Goal: Information Seeking & Learning: Learn about a topic

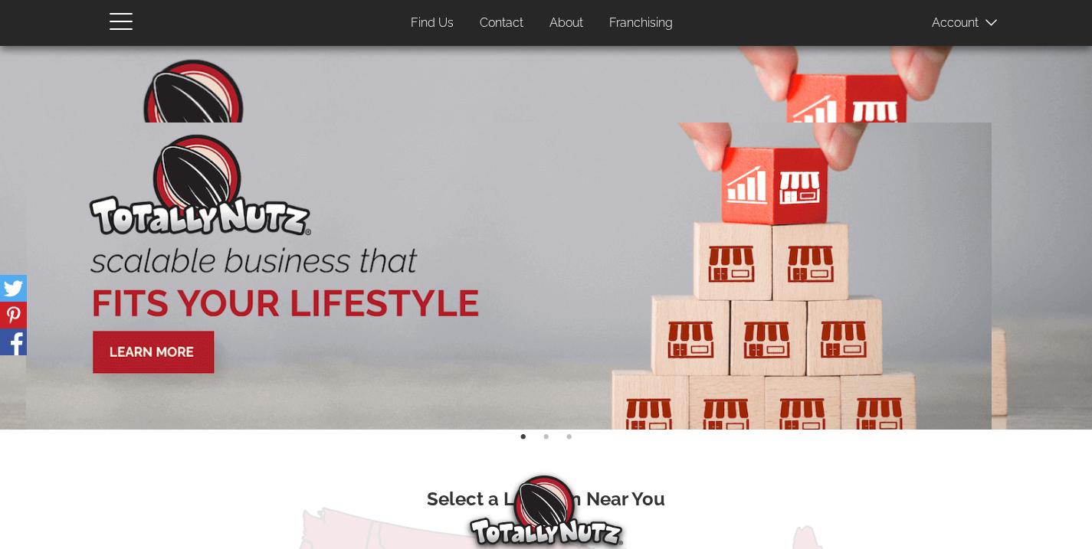
click at [1024, 289] on img at bounding box center [546, 238] width 1092 height 384
drag, startPoint x: 710, startPoint y: 336, endPoint x: 159, endPoint y: 365, distance: 552.4
click at [174, 372] on img at bounding box center [507, 292] width 965 height 339
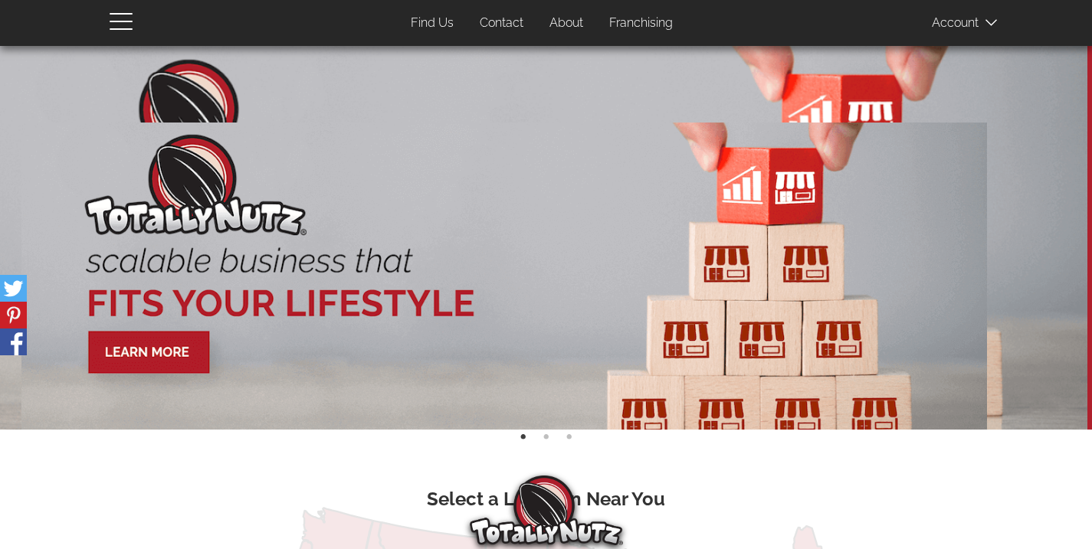
drag, startPoint x: 345, startPoint y: 296, endPoint x: 80, endPoint y: 272, distance: 266.1
click at [83, 273] on img at bounding box center [503, 292] width 965 height 339
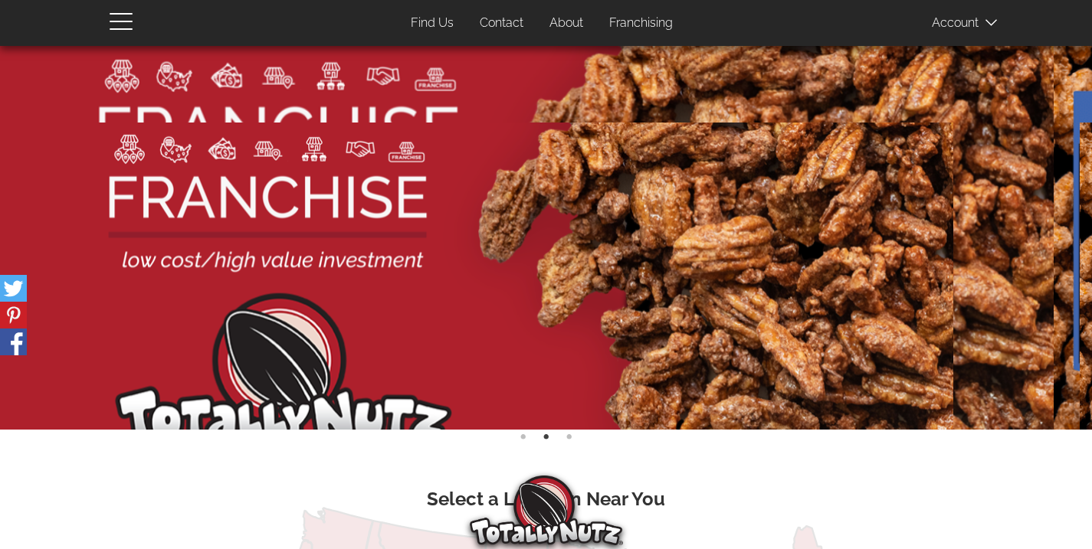
drag, startPoint x: 531, startPoint y: 247, endPoint x: 137, endPoint y: 252, distance: 393.8
click at [163, 250] on img at bounding box center [470, 292] width 965 height 339
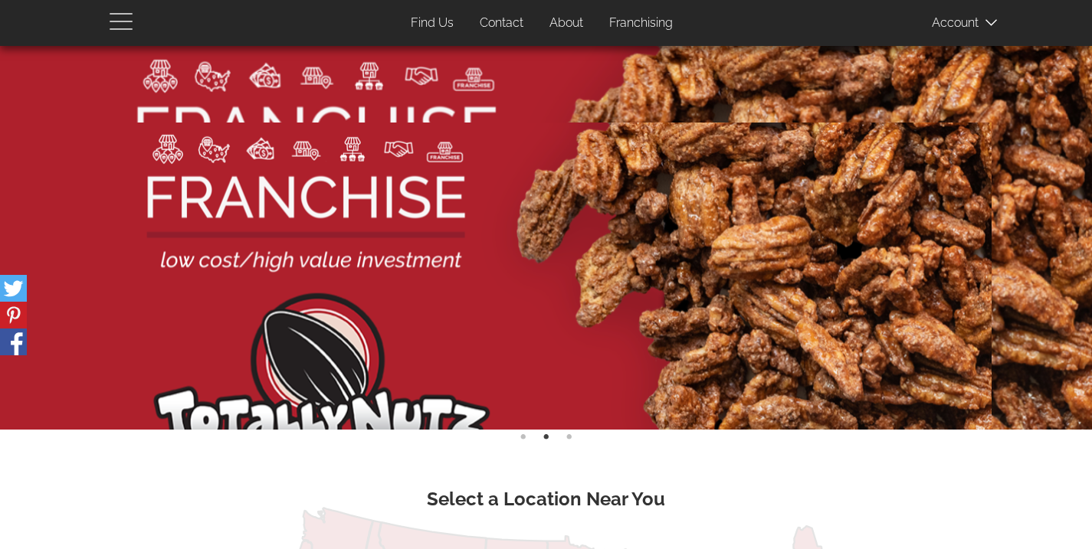
click at [138, 15] on span "button" at bounding box center [125, 20] width 31 height 18
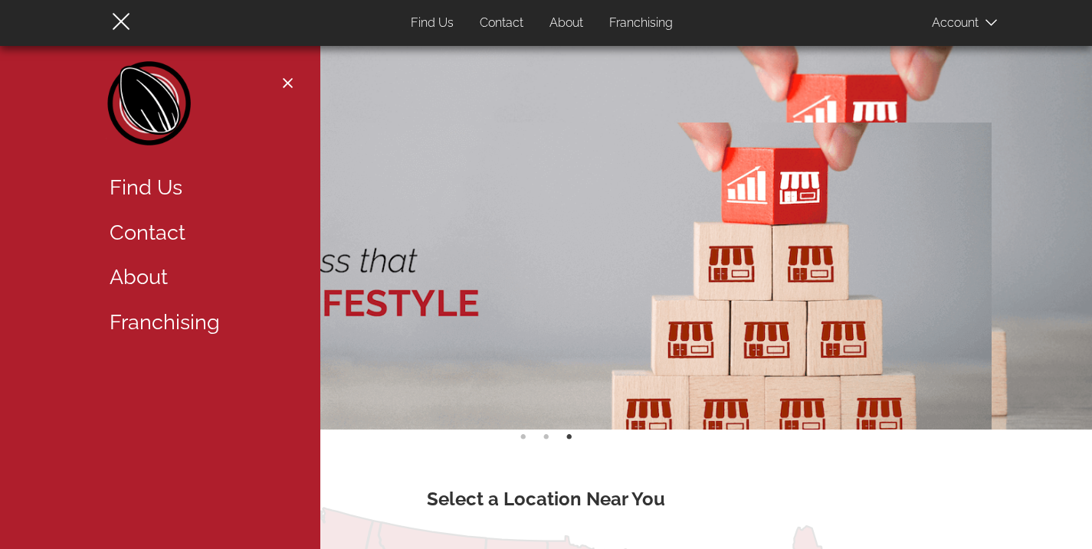
click at [502, 21] on link "Contact" at bounding box center [501, 23] width 67 height 30
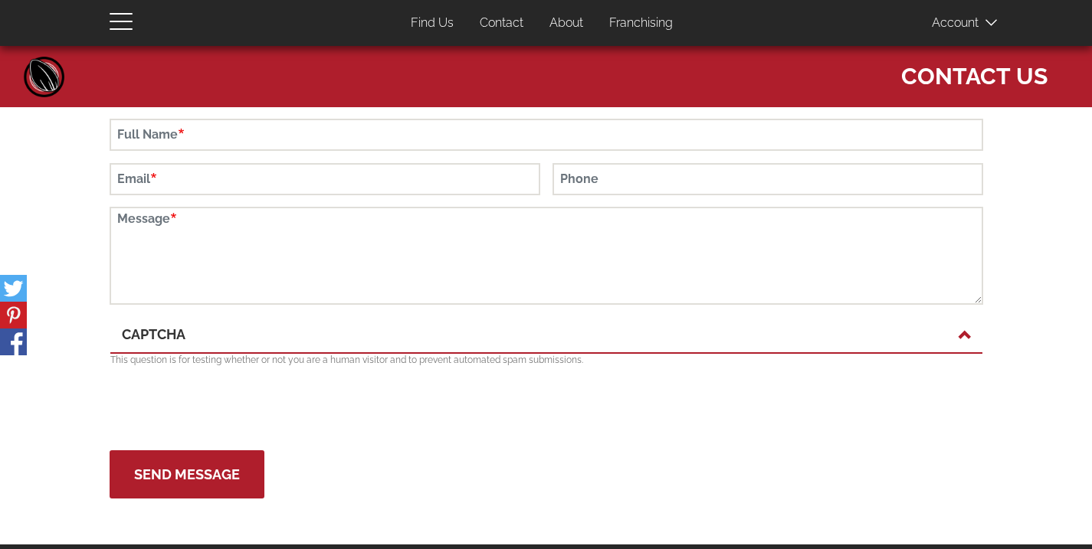
click at [431, 28] on link "Find Us" at bounding box center [432, 23] width 66 height 30
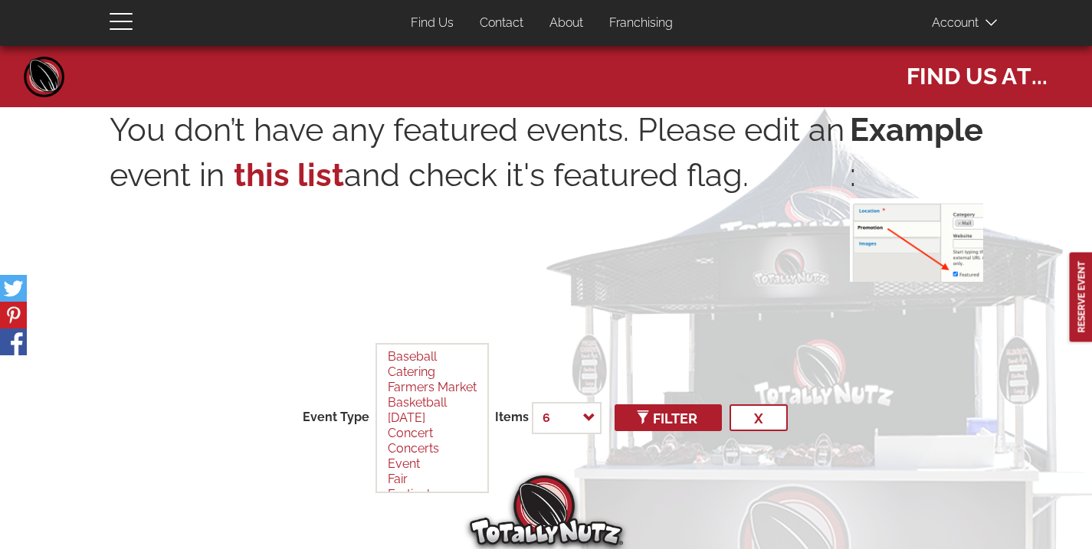
select select
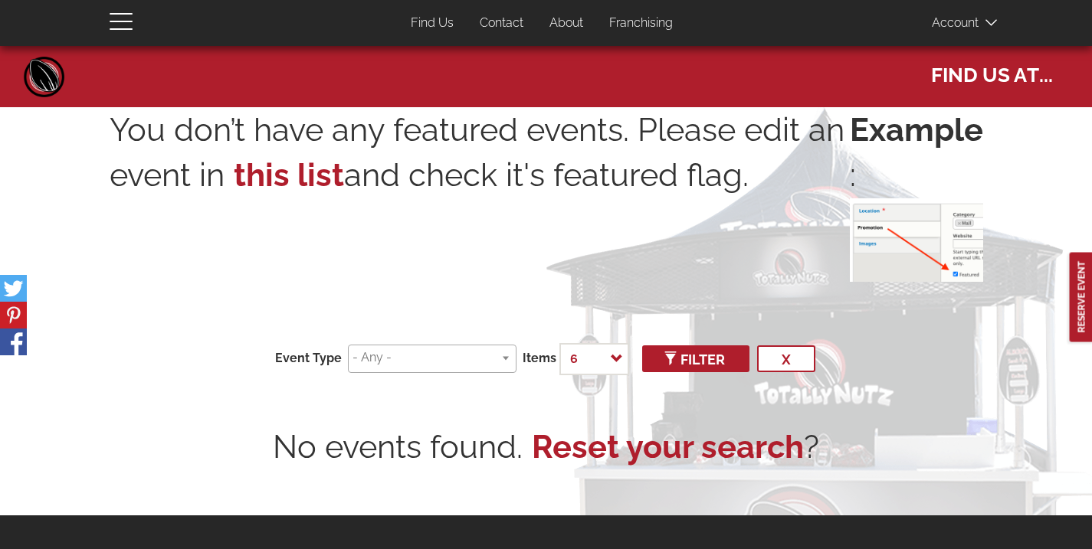
click at [571, 22] on link "About" at bounding box center [566, 23] width 57 height 30
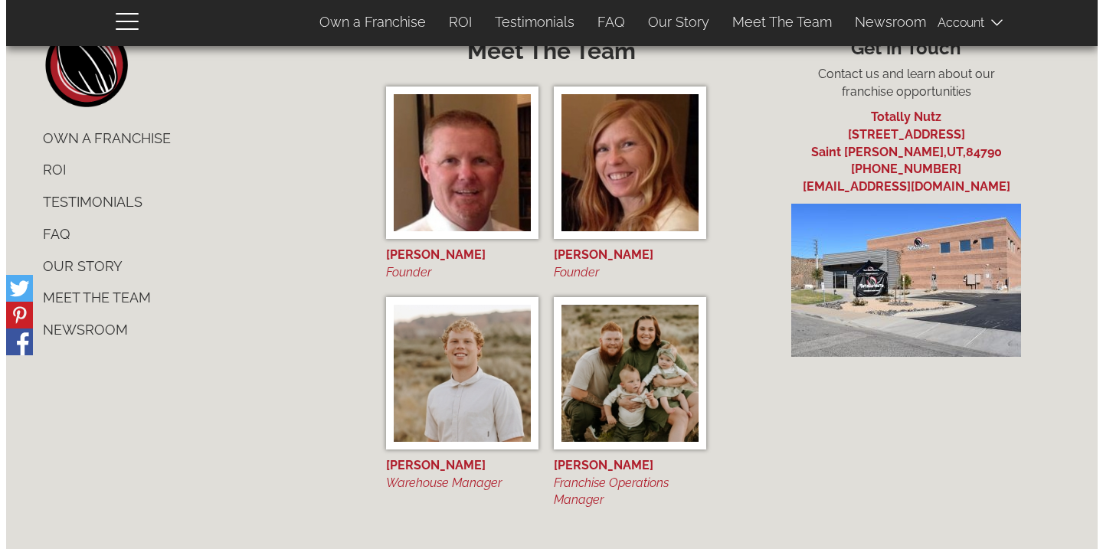
scroll to position [5884, 0]
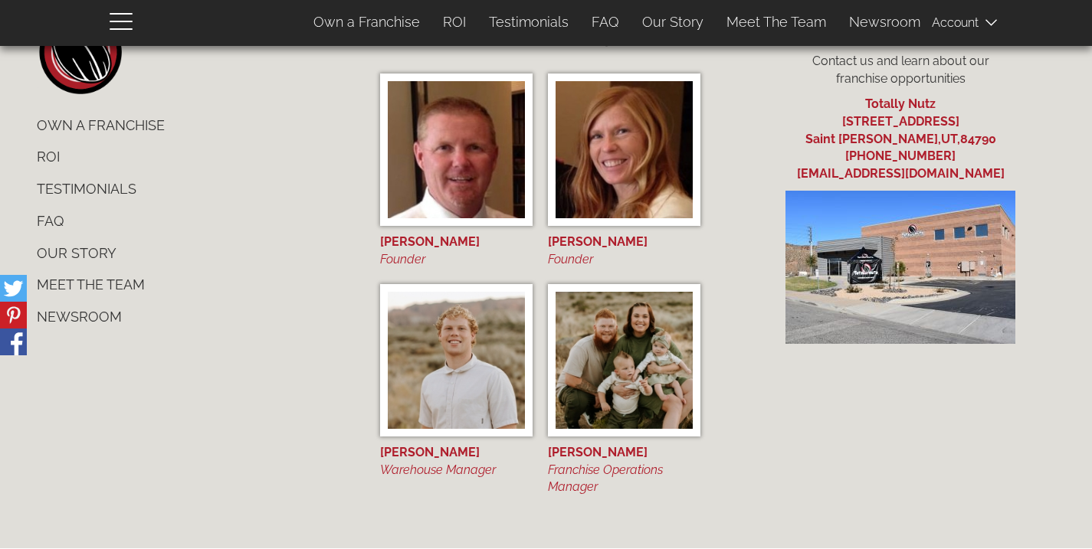
click at [421, 241] on div "[PERSON_NAME]" at bounding box center [456, 243] width 152 height 18
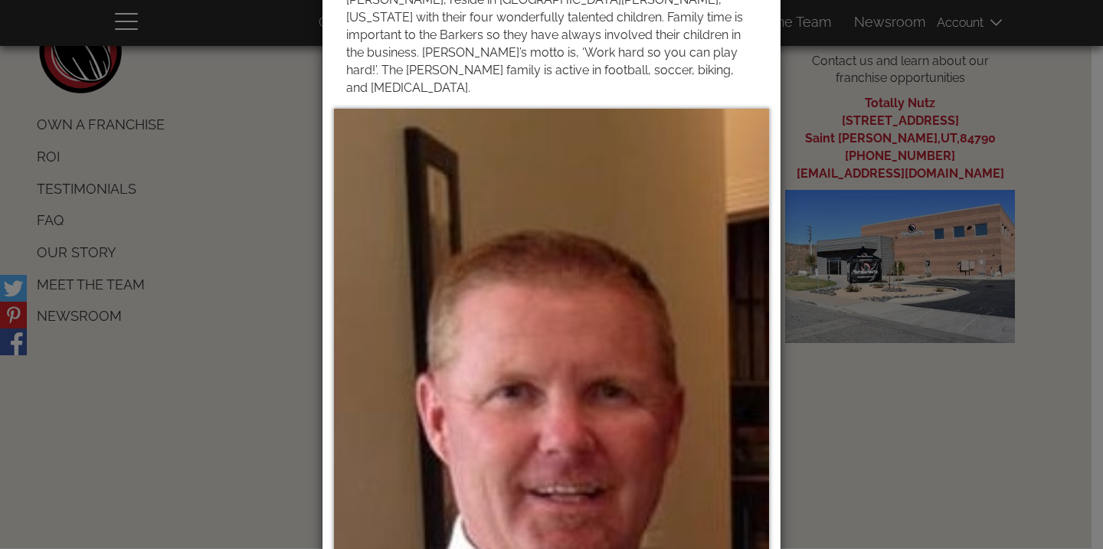
scroll to position [415, 0]
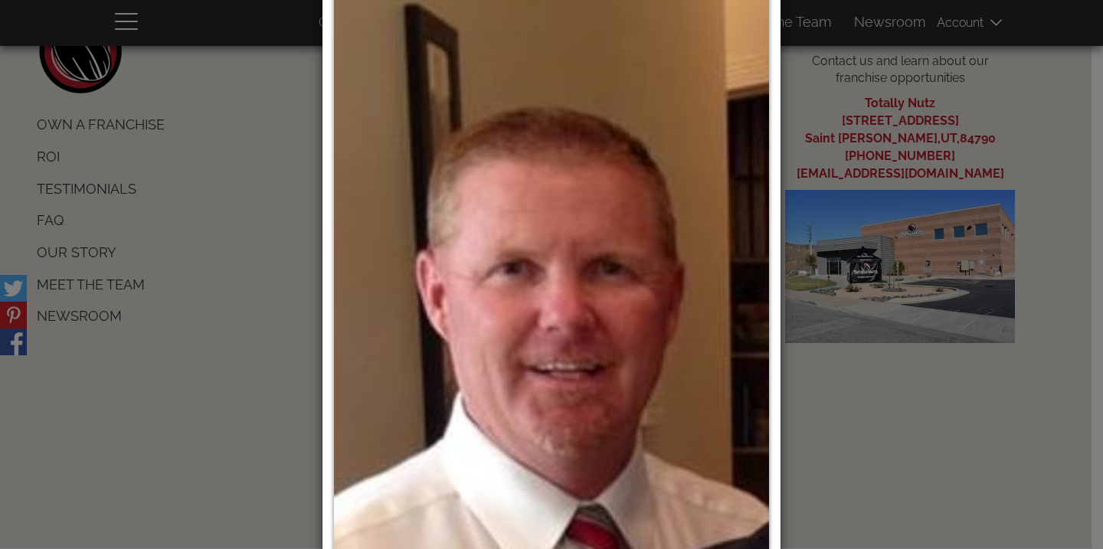
click at [284, 209] on div "× Matt Barker Founder" at bounding box center [551, 274] width 1103 height 549
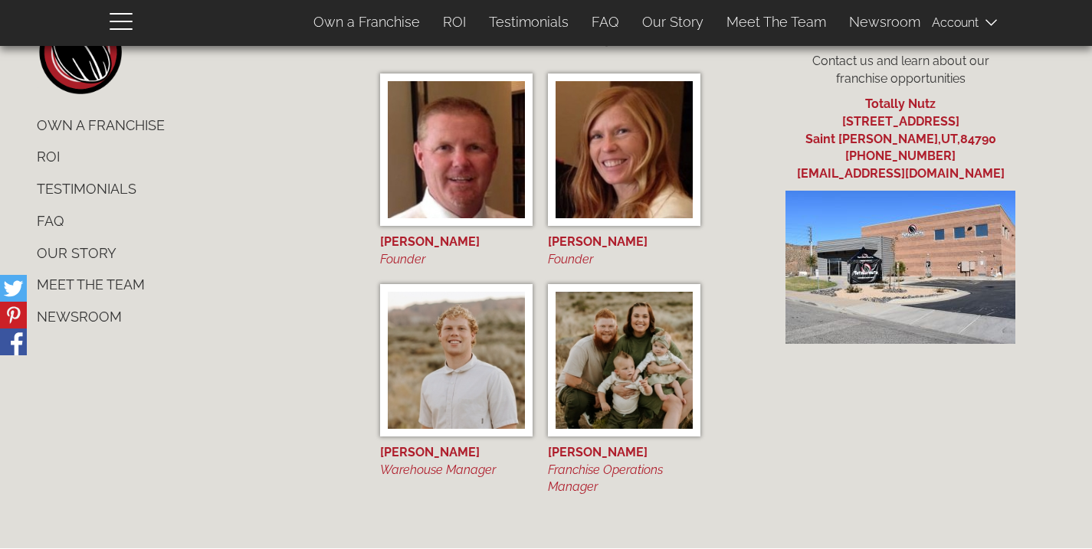
click at [584, 199] on img at bounding box center [623, 149] width 137 height 137
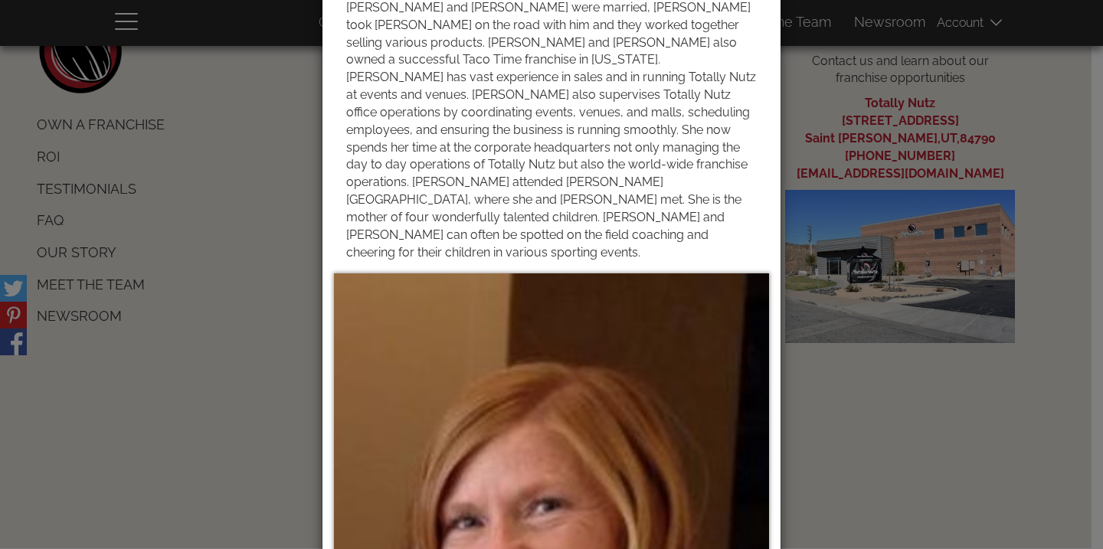
scroll to position [127, 0]
click at [239, 205] on div "× Yvette Barker Founder" at bounding box center [551, 274] width 1103 height 549
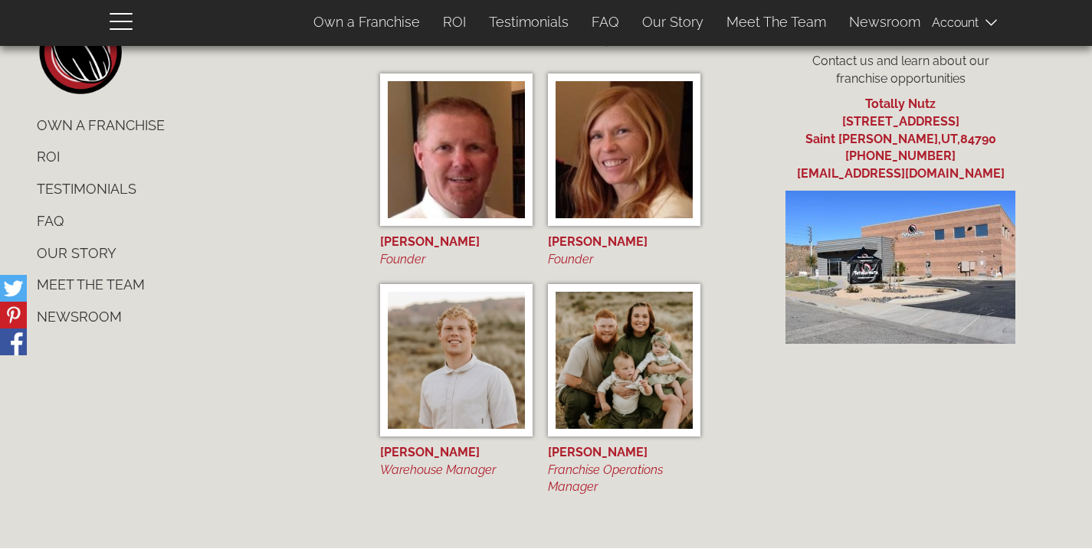
click at [427, 322] on img at bounding box center [456, 360] width 137 height 137
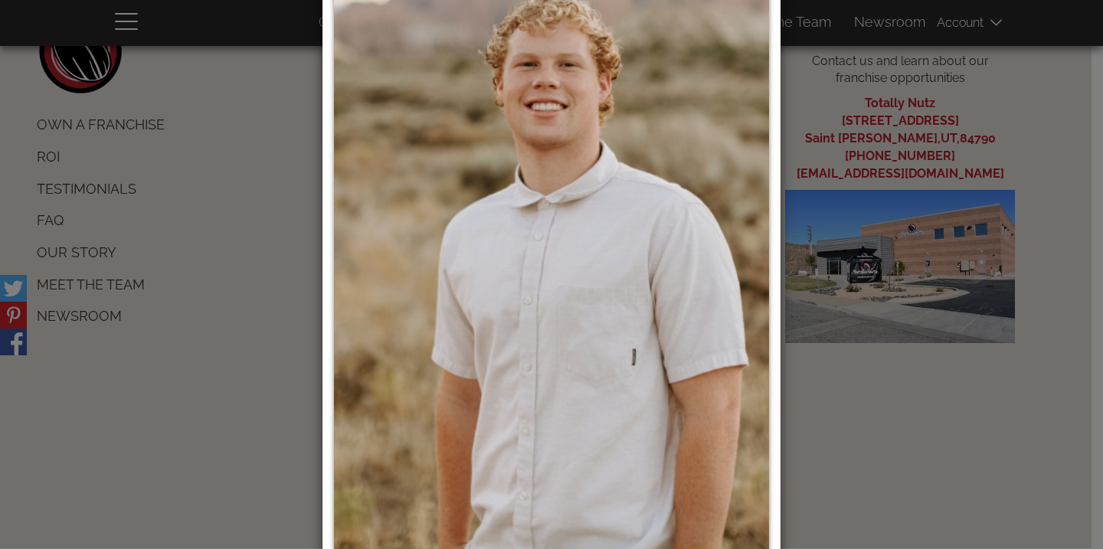
scroll to position [450, 0]
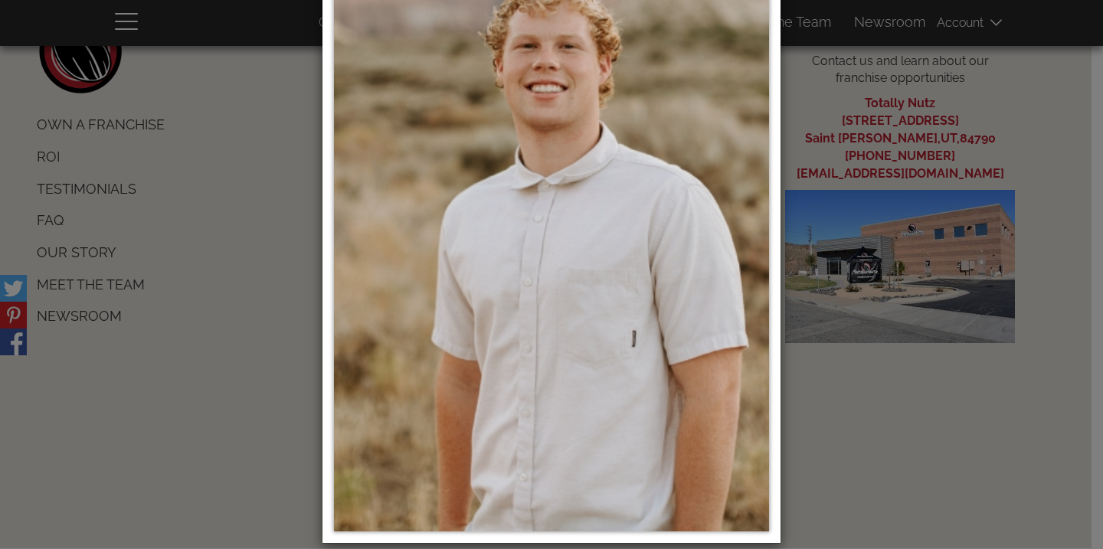
click at [251, 242] on div "× Dawson Barker Warehouse Manager Dawson has over eight years of roasting exper…" at bounding box center [551, 274] width 1103 height 549
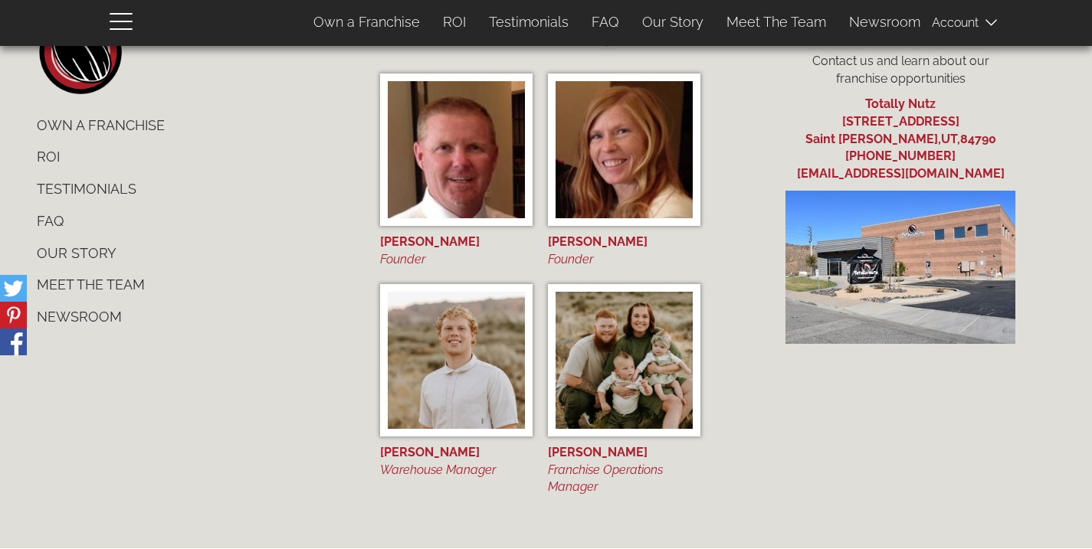
click at [598, 355] on img at bounding box center [623, 360] width 137 height 137
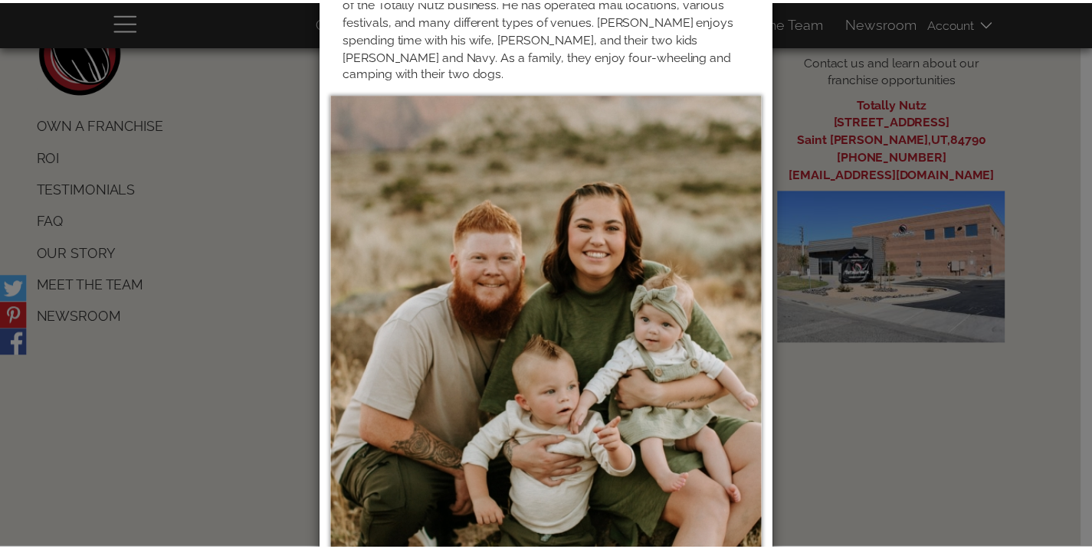
scroll to position [221, 0]
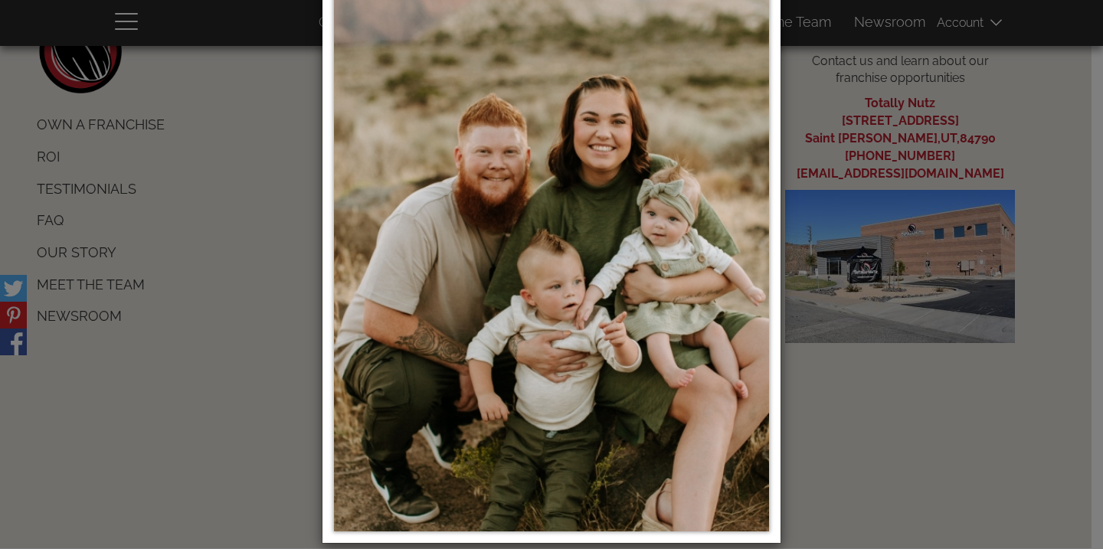
click at [262, 188] on div "× Miles Barker Franchise Operations Manager Miles has practical and hands-on ex…" at bounding box center [551, 274] width 1103 height 549
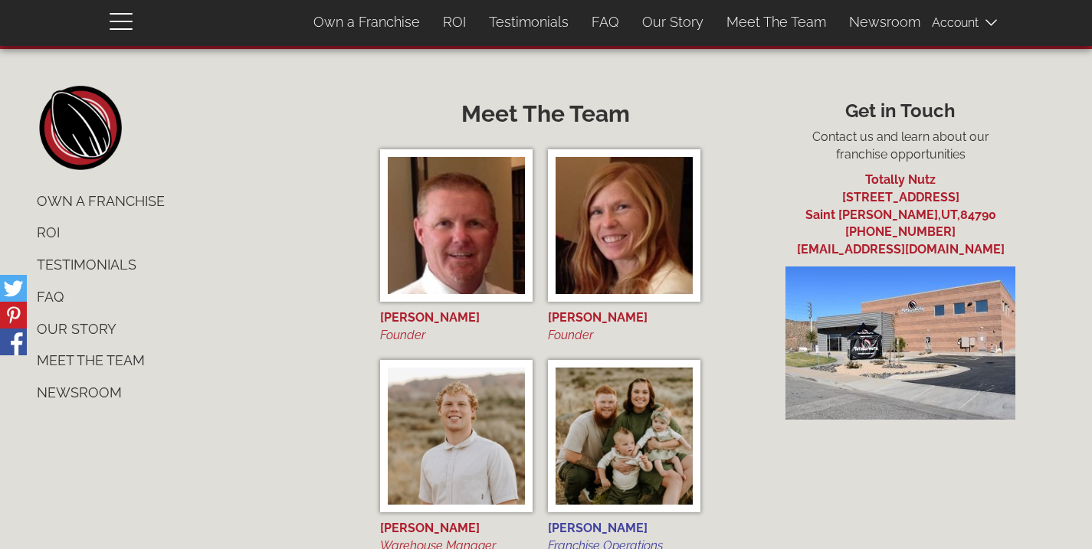
scroll to position [5797, 0]
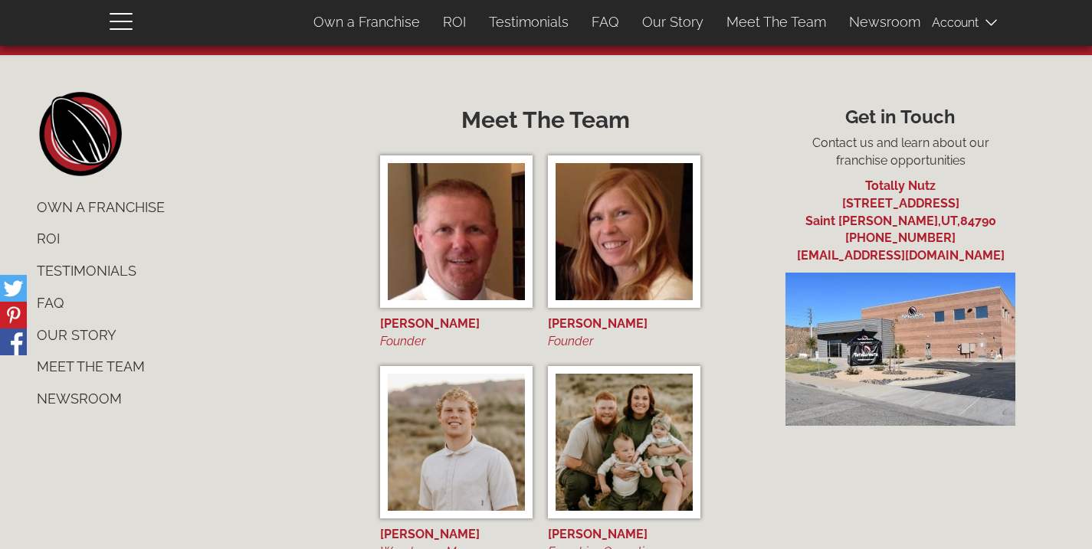
click at [102, 365] on link "Meet The Team" at bounding box center [191, 367] width 332 height 32
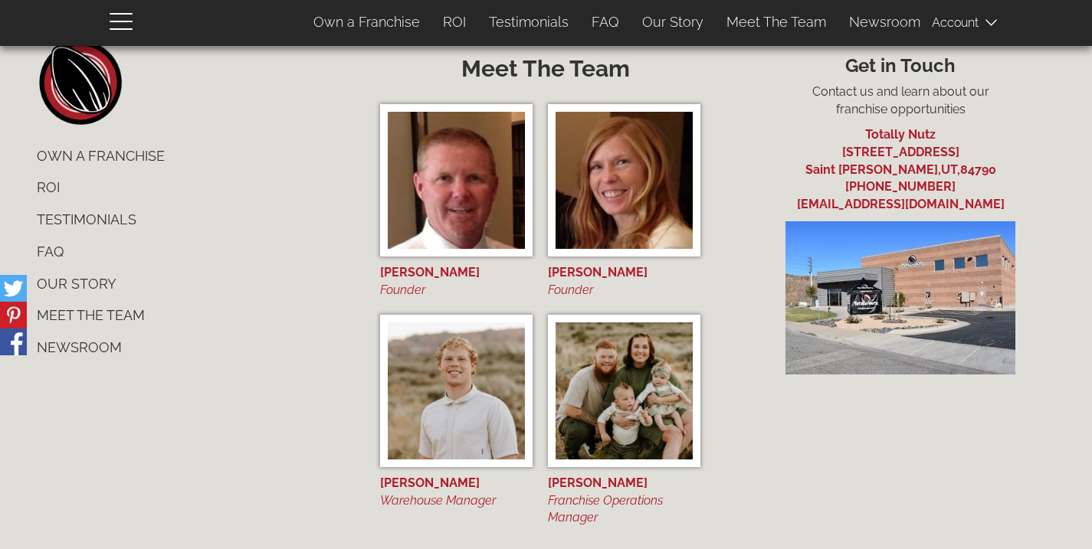
click at [96, 289] on link "Our Story" at bounding box center [191, 284] width 332 height 32
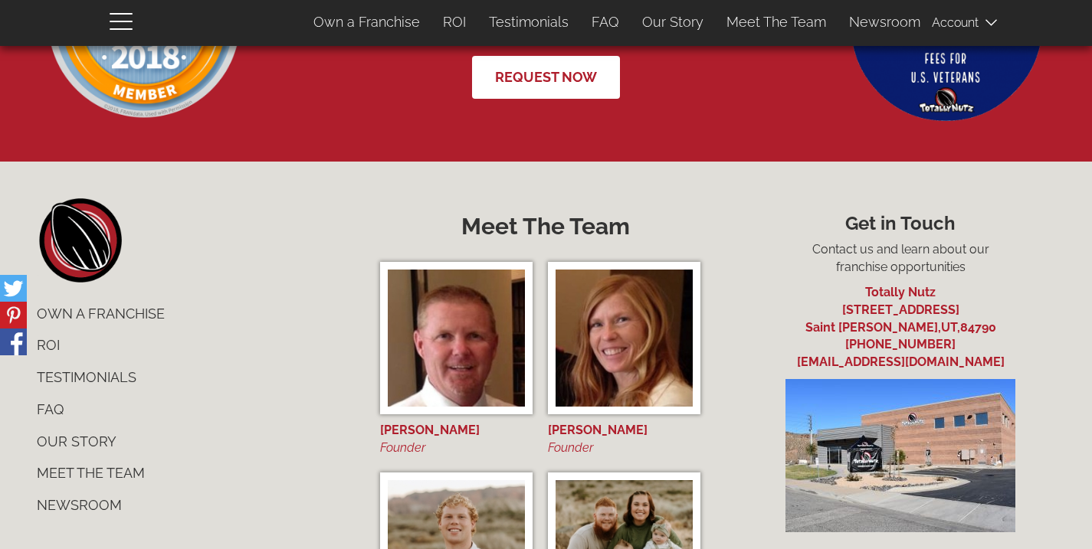
scroll to position [5884, 0]
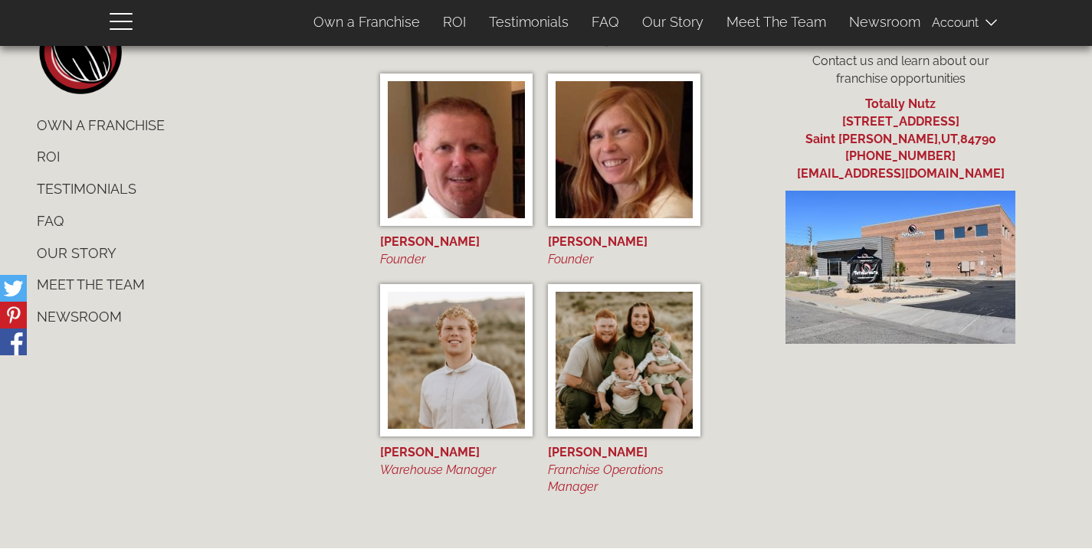
click at [97, 316] on link "Newsroom" at bounding box center [191, 317] width 332 height 32
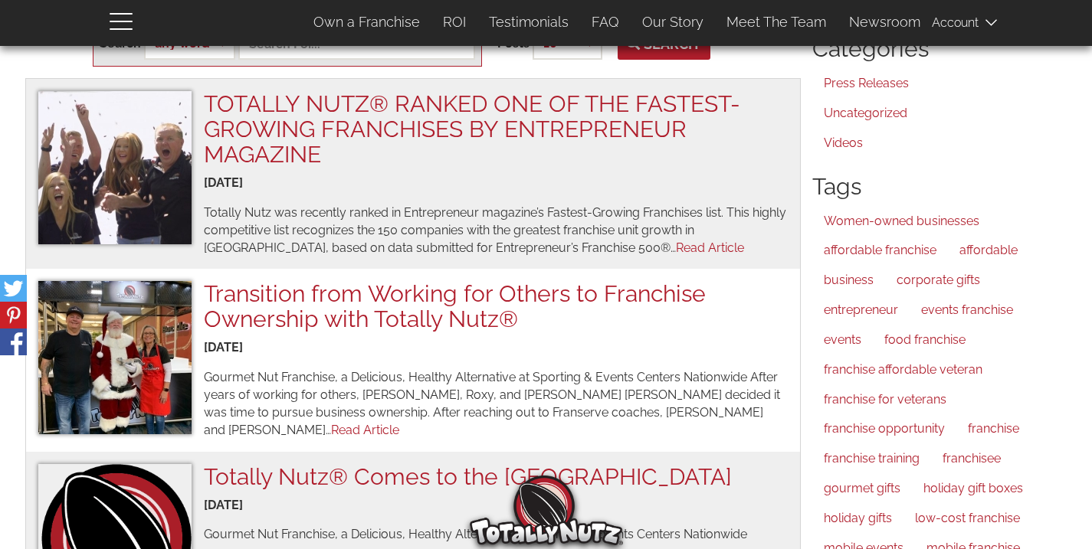
scroll to position [124, 0]
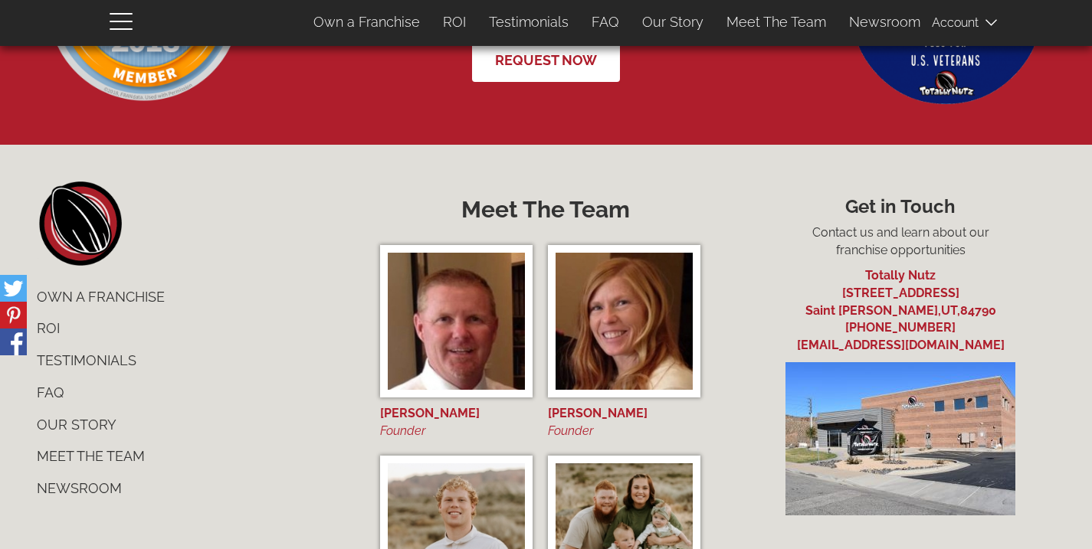
scroll to position [5872, 0]
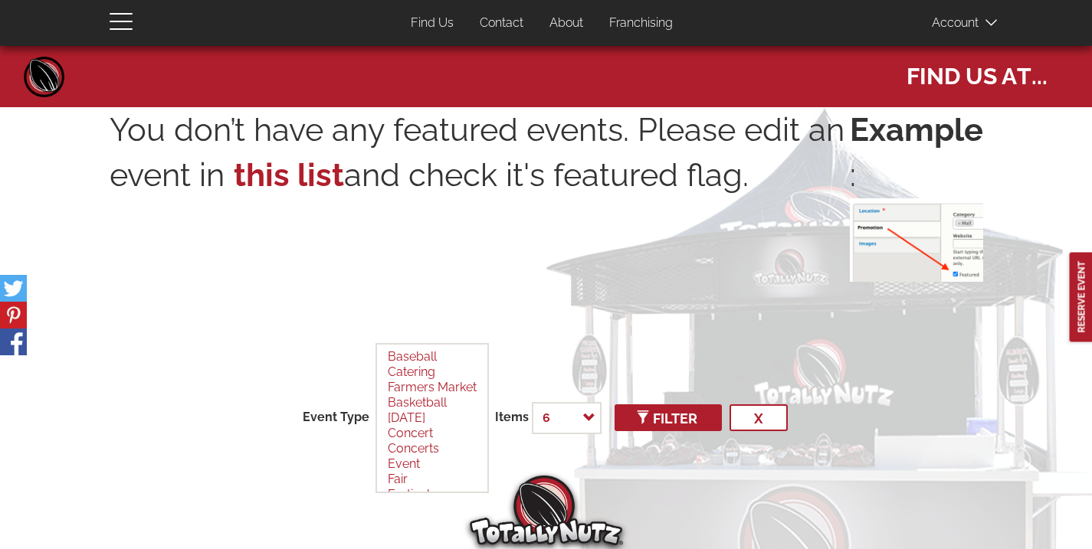
select select
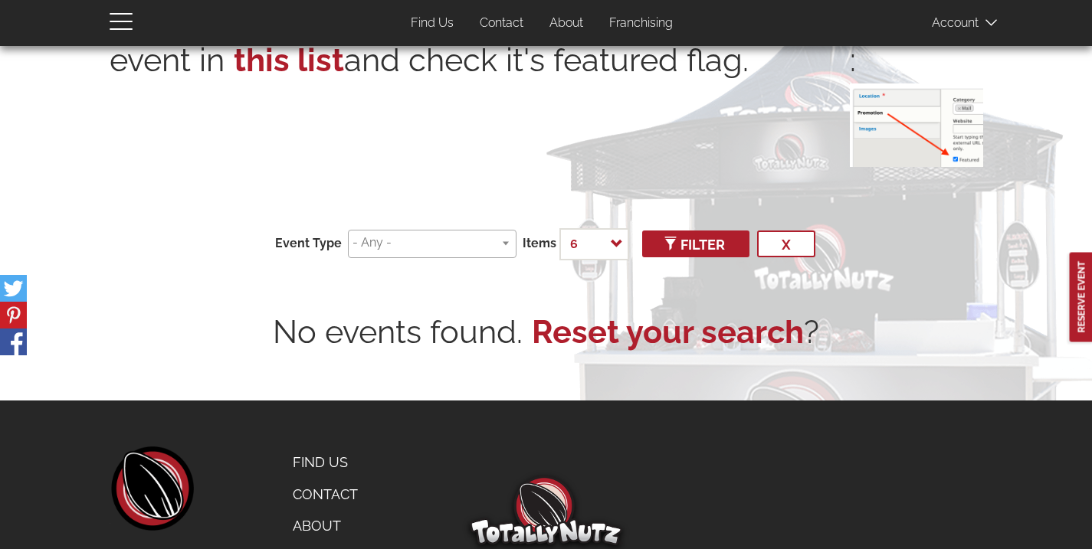
scroll to position [194, 0]
